Goal: Information Seeking & Learning: Learn about a topic

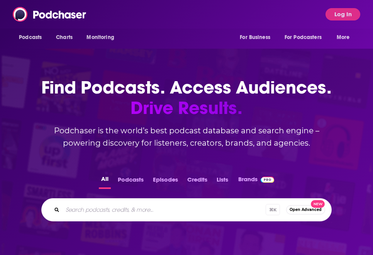
click at [166, 17] on div "Podcasts Charts Monitoring For Business For Podcasters More Log In" at bounding box center [186, 14] width 373 height 29
click at [164, 201] on div "⌘ K Open Advanced New" at bounding box center [186, 209] width 290 height 23
click at [354, 12] on button "Log In" at bounding box center [342, 14] width 35 height 12
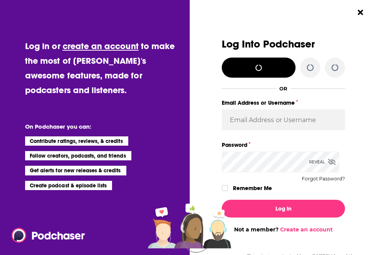
click at [345, 14] on div "Log Into Podchaser OR Email Address or Username Password Reveal Forgot Password…" at bounding box center [286, 127] width 186 height 255
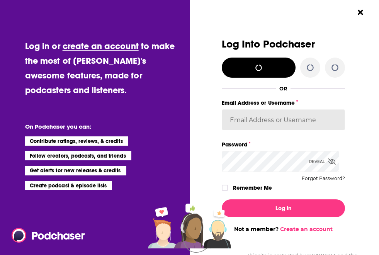
type input "[PERSON_NAME][EMAIL_ADDRESS][DOMAIN_NAME]"
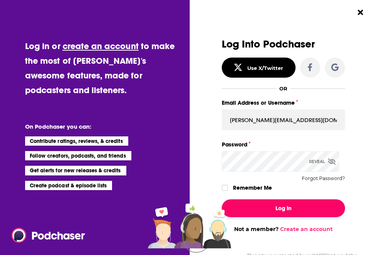
click at [286, 209] on button "Log In" at bounding box center [282, 208] width 123 height 18
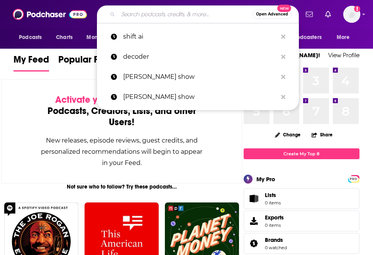
click at [178, 15] on input "Search podcasts, credits, & more..." at bounding box center [185, 14] width 134 height 12
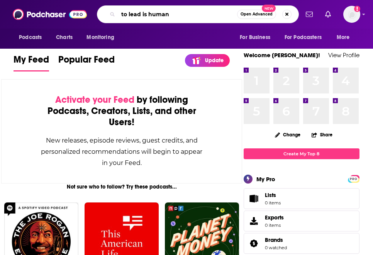
type input "to lead is human"
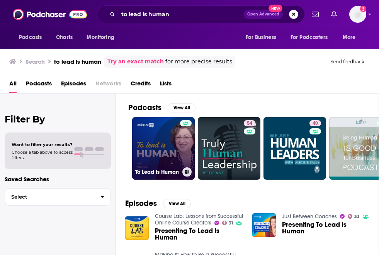
click at [170, 141] on link "To Lead Is Human" at bounding box center [163, 148] width 63 height 63
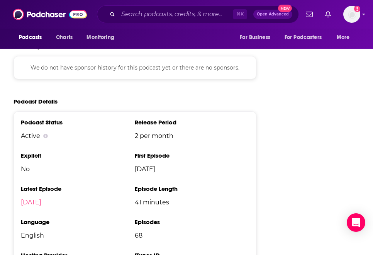
scroll to position [906, 0]
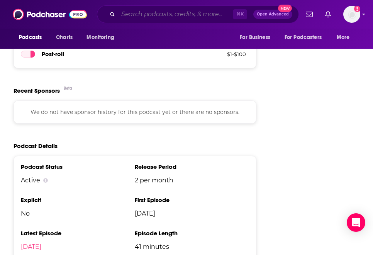
click at [162, 15] on input "Search podcasts, credits, & more..." at bounding box center [175, 14] width 115 height 12
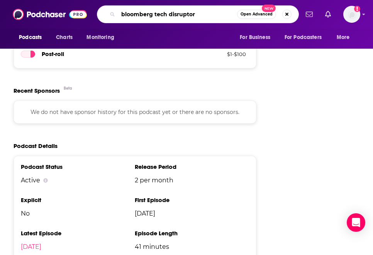
type input "bloomberg tech disruptors"
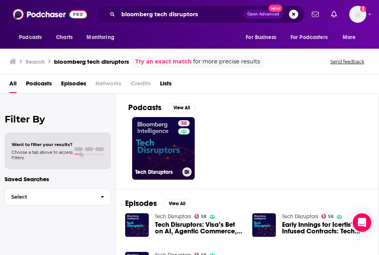
click at [176, 144] on link "58 Tech Disruptors" at bounding box center [163, 148] width 63 height 63
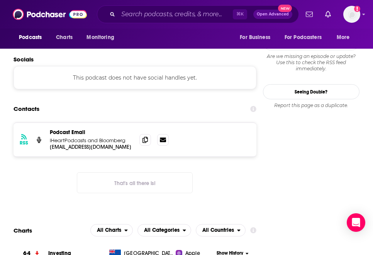
scroll to position [701, 0]
